Goal: Task Accomplishment & Management: Manage account settings

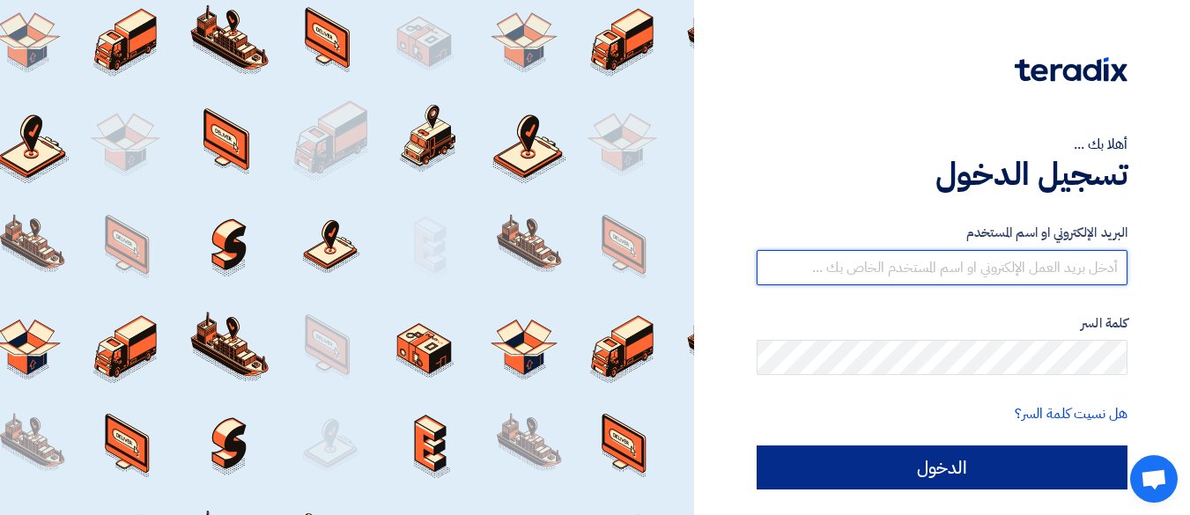
type input "[EMAIL_ADDRESS][DOMAIN_NAME]"
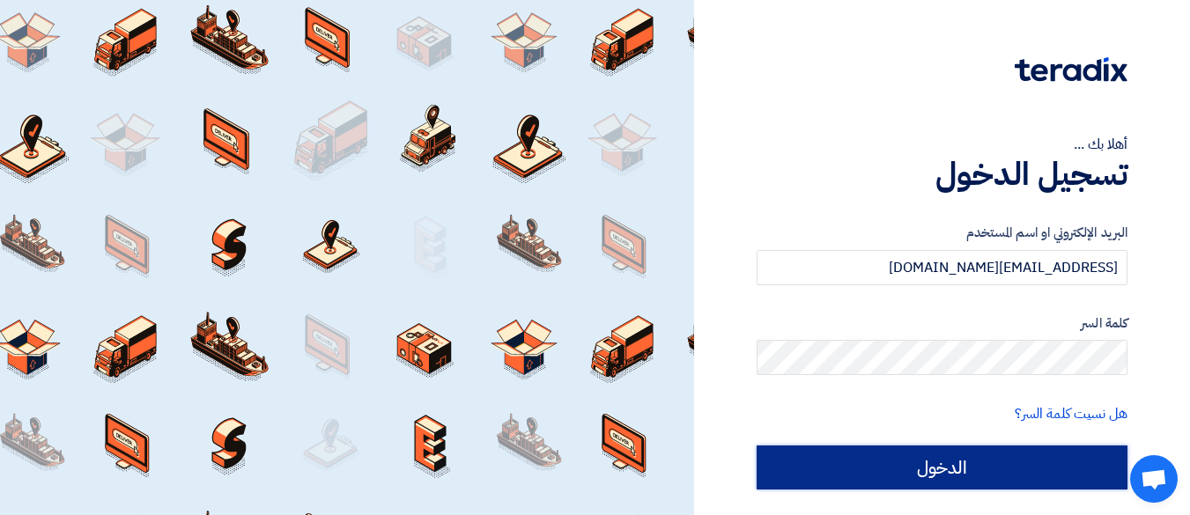
click at [836, 453] on input "الدخول" at bounding box center [941, 468] width 371 height 44
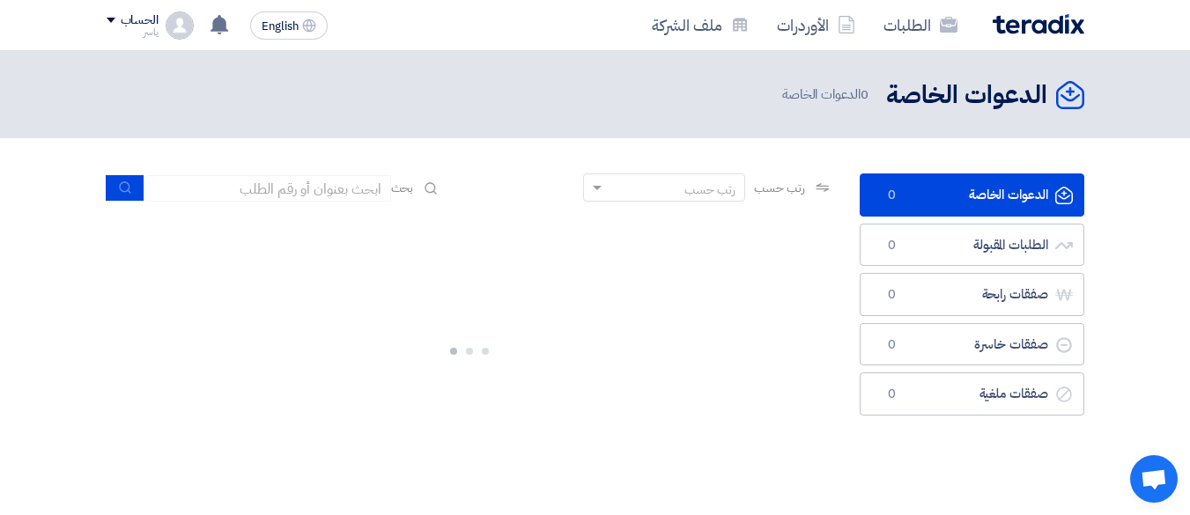
click at [836, 453] on div at bounding box center [469, 348] width 753 height 264
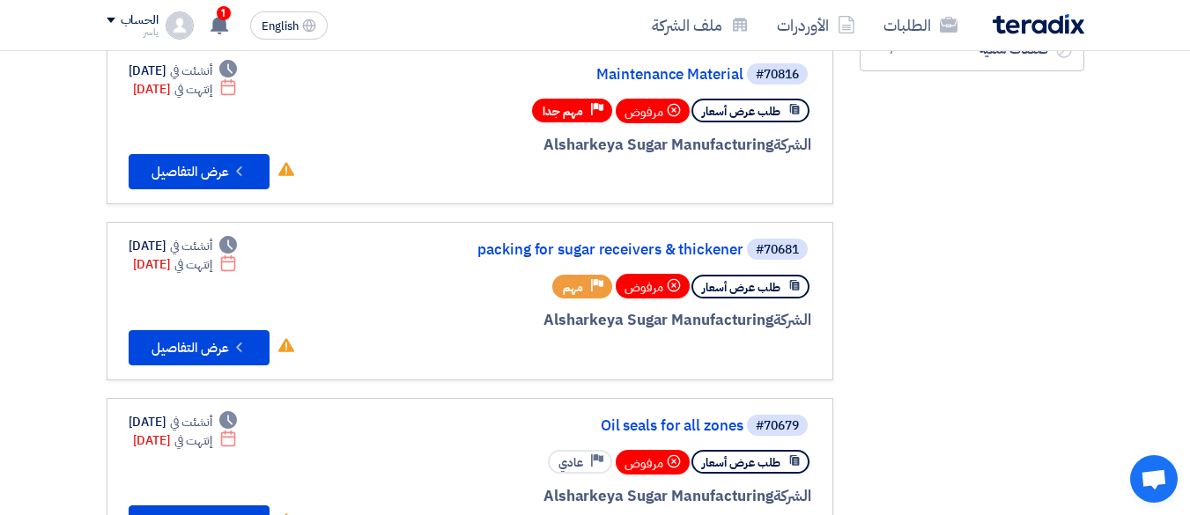
scroll to position [352, 0]
